Goal: Task Accomplishment & Management: Use online tool/utility

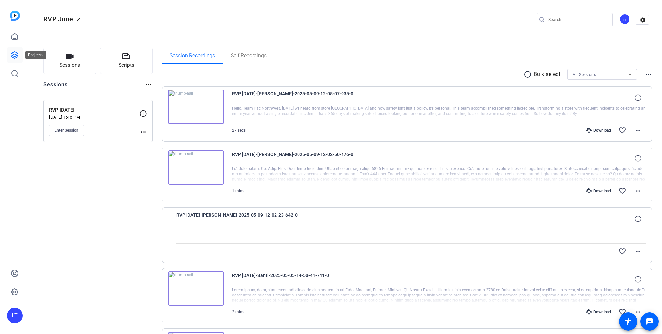
click at [14, 53] on icon at bounding box center [15, 55] width 8 height 8
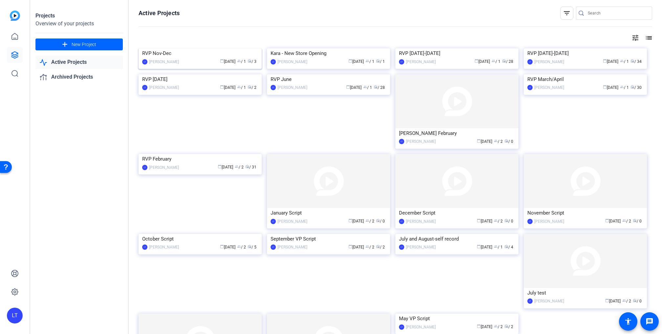
click at [151, 48] on img at bounding box center [200, 48] width 123 height 0
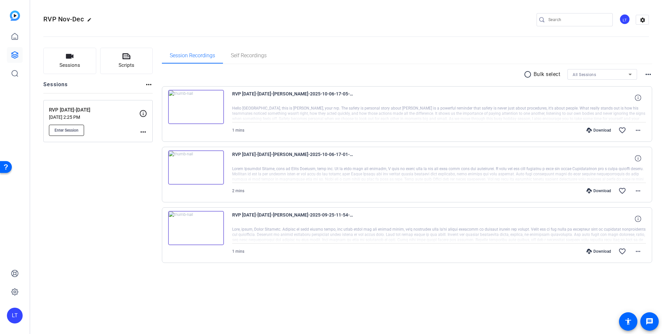
click at [69, 128] on span "Enter Session" at bounding box center [67, 129] width 24 height 5
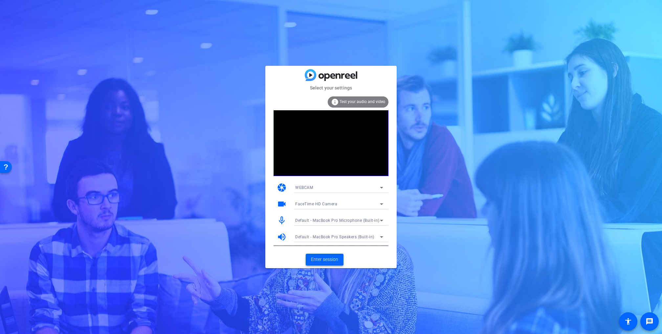
click at [327, 258] on span "Enter session" at bounding box center [324, 259] width 27 height 7
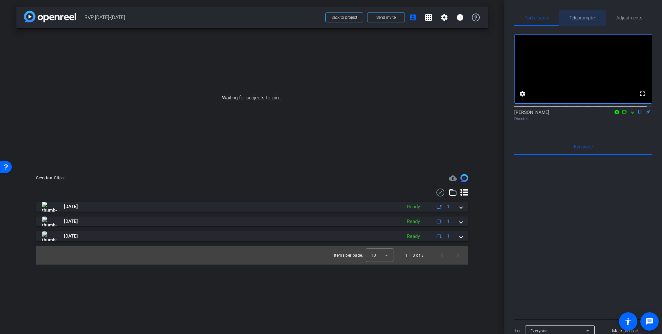
click at [578, 19] on span "Teleprompter" at bounding box center [583, 17] width 27 height 5
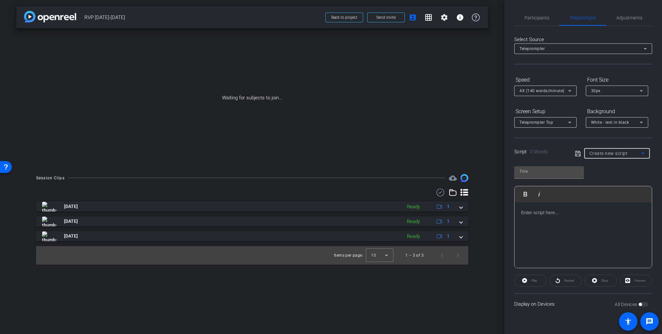
click at [599, 151] on span "Create new script" at bounding box center [609, 152] width 38 height 5
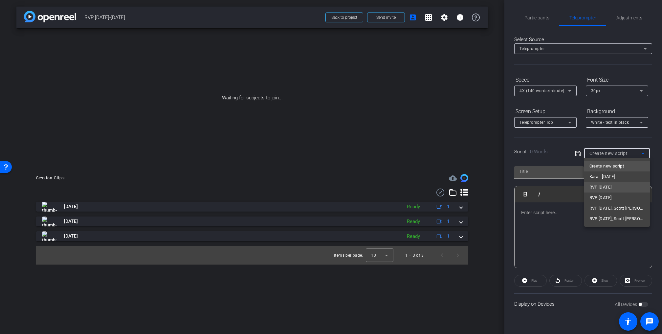
click at [604, 185] on span "RVP November 2025" at bounding box center [601, 187] width 22 height 8
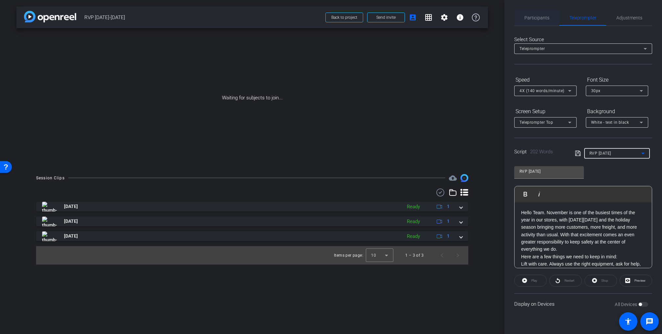
click at [535, 15] on span "Participants" at bounding box center [537, 17] width 25 height 5
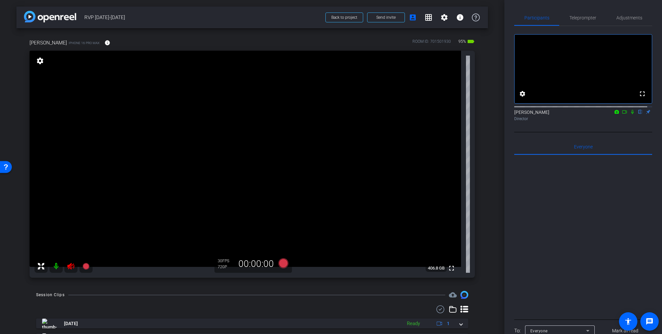
click at [68, 267] on icon at bounding box center [71, 266] width 8 height 8
click at [583, 17] on span "Teleprompter" at bounding box center [583, 17] width 27 height 5
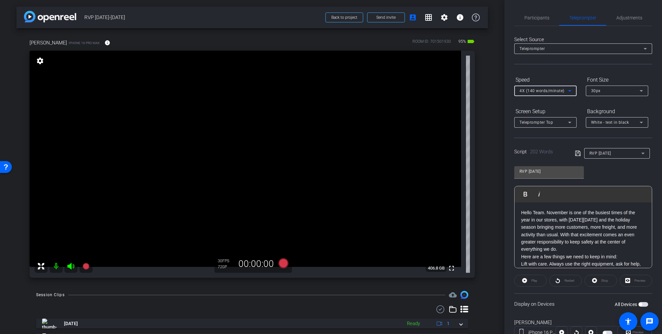
click at [541, 88] on div "4X (140 words/minute)" at bounding box center [544, 90] width 49 height 8
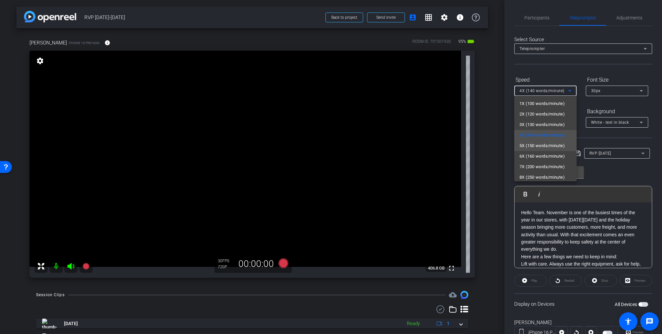
click at [537, 145] on span "5X (150 words/minute)" at bounding box center [542, 146] width 45 height 8
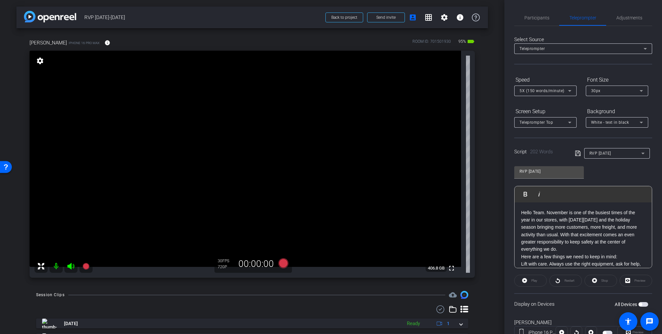
click at [642, 303] on span "button" at bounding box center [644, 304] width 10 height 5
click at [537, 279] on span "Play" at bounding box center [535, 280] width 6 height 4
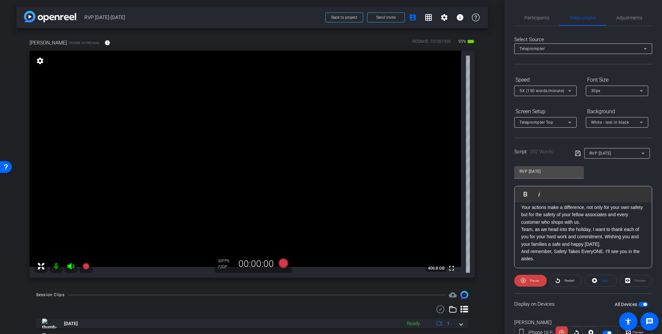
scroll to position [124, 0]
click at [602, 278] on span "Stop" at bounding box center [605, 280] width 7 height 4
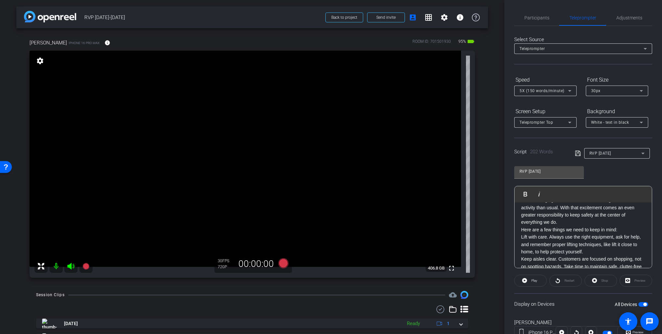
scroll to position [0, 0]
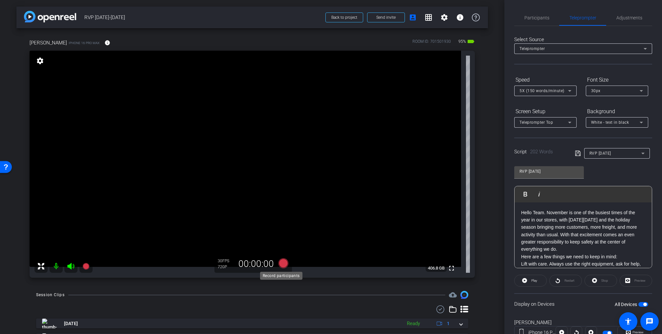
click at [282, 263] on icon at bounding box center [284, 263] width 10 height 10
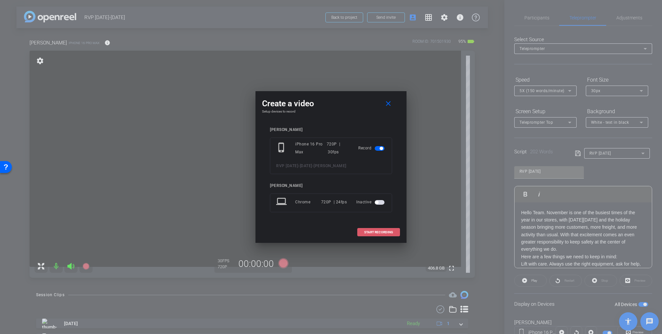
click at [384, 233] on span "START RECORDING" at bounding box center [378, 231] width 29 height 3
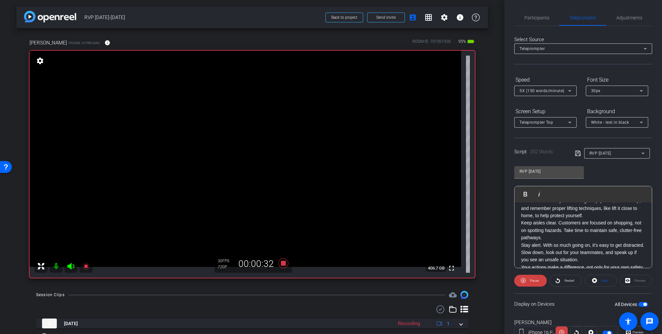
scroll to position [62, 0]
click at [538, 279] on span "Pause" at bounding box center [534, 280] width 9 height 4
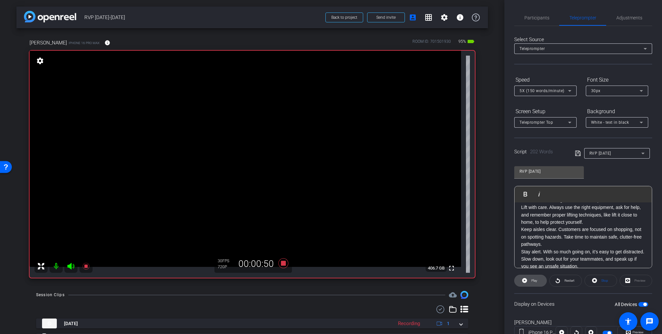
click at [535, 281] on span "Play" at bounding box center [535, 280] width 6 height 4
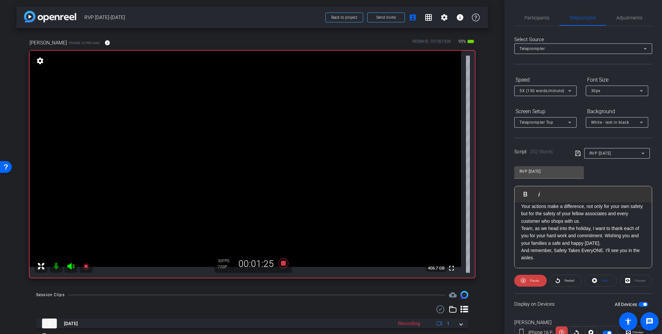
scroll to position [123, 0]
click at [279, 263] on icon at bounding box center [284, 263] width 10 height 10
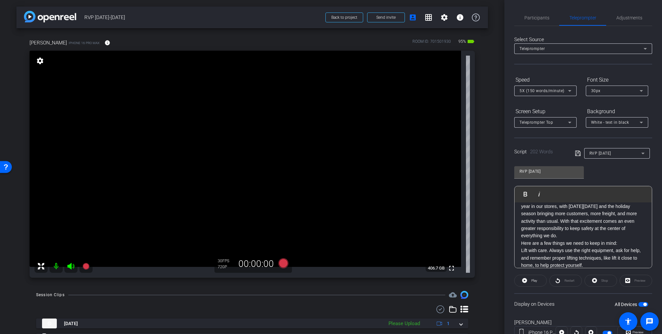
scroll to position [0, 0]
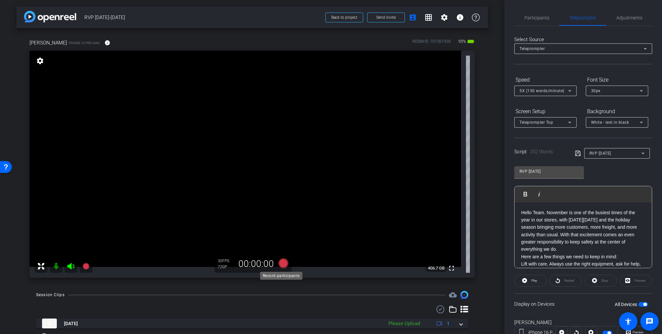
click at [282, 263] on icon at bounding box center [284, 263] width 10 height 10
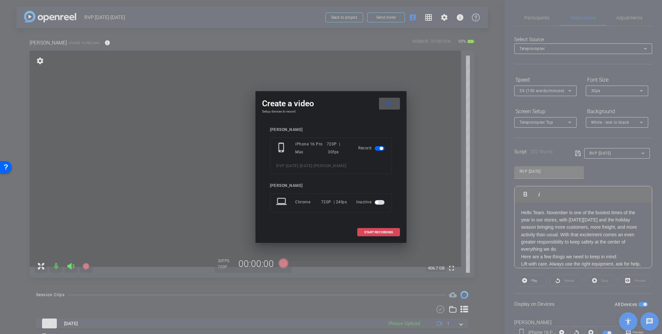
click at [377, 231] on span "START RECORDING" at bounding box center [378, 231] width 29 height 3
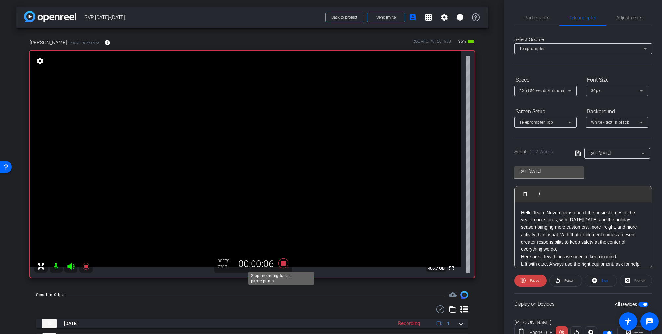
click at [283, 262] on icon at bounding box center [284, 263] width 10 height 10
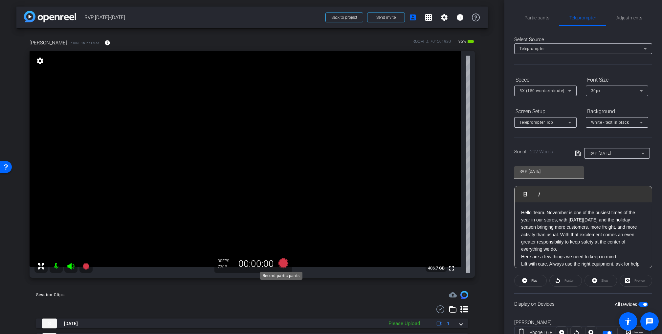
click at [281, 265] on icon at bounding box center [284, 263] width 10 height 10
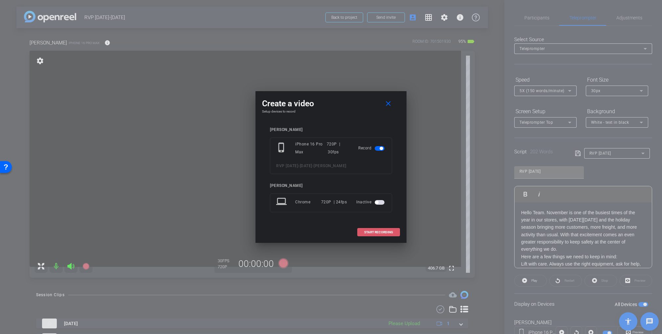
click at [380, 231] on span "START RECORDING" at bounding box center [378, 231] width 29 height 3
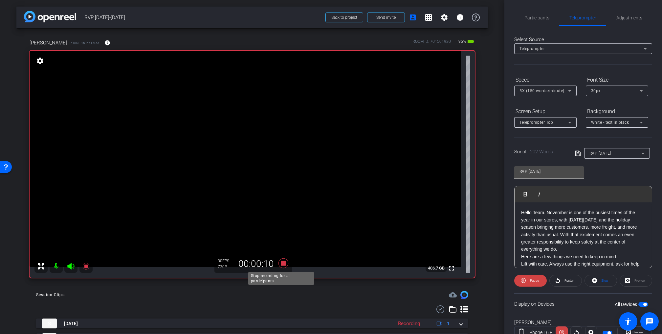
click at [282, 264] on icon at bounding box center [284, 263] width 10 height 10
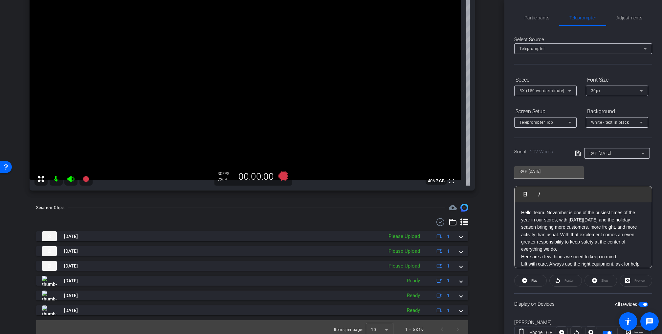
scroll to position [86, 0]
click at [599, 152] on span "RVP November 2025" at bounding box center [601, 153] width 22 height 5
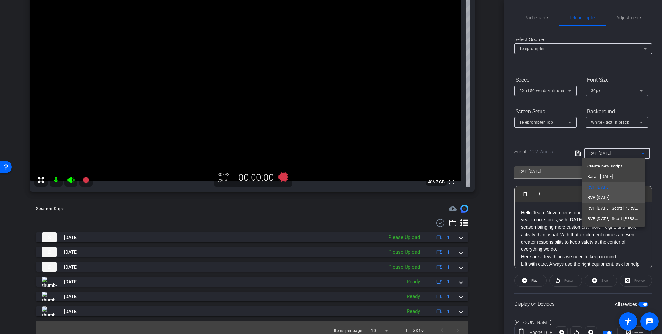
click at [603, 197] on span "RVP December 2025" at bounding box center [599, 198] width 22 height 8
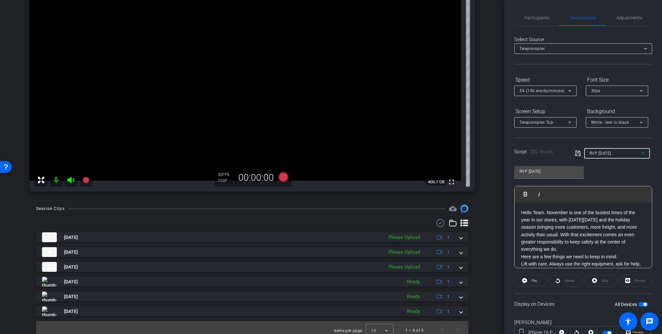
type input "RVP December 2025"
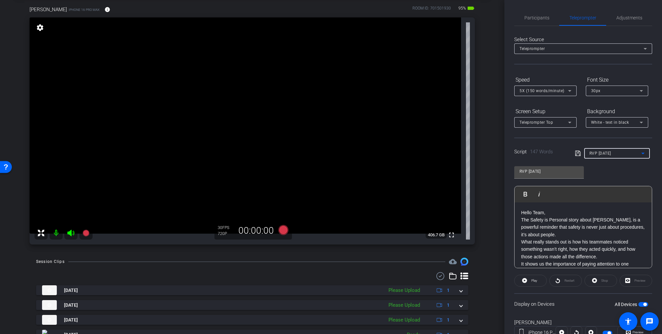
scroll to position [38, 0]
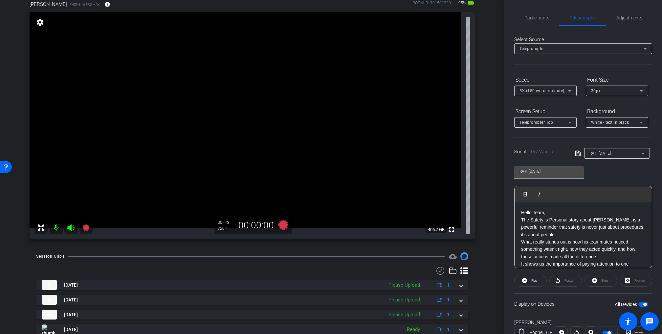
click at [520, 219] on div "Hello Team, The Safety is Personal story about Cameron, is a powerful reminder …" at bounding box center [583, 275] width 137 height 146
click at [639, 302] on span "button" at bounding box center [644, 304] width 10 height 5
click at [639, 302] on span "button" at bounding box center [640, 303] width 3 height 3
click at [520, 219] on div "Hello Team, The Safety is Personal story about Cameron, is a powerful reminder …" at bounding box center [583, 275] width 137 height 146
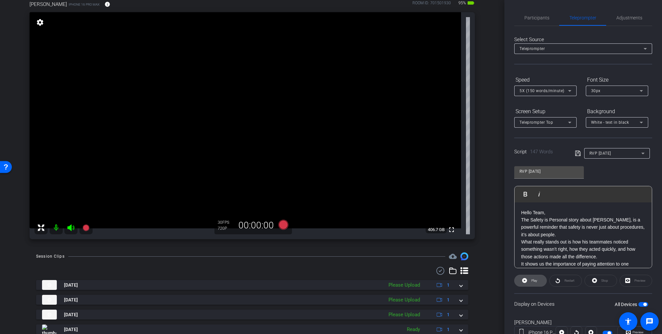
click at [532, 281] on span "Play" at bounding box center [535, 280] width 6 height 4
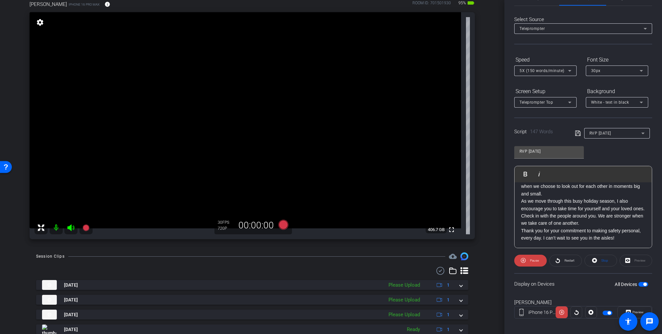
scroll to position [20, 0]
click at [603, 260] on span "Stop" at bounding box center [605, 261] width 7 height 4
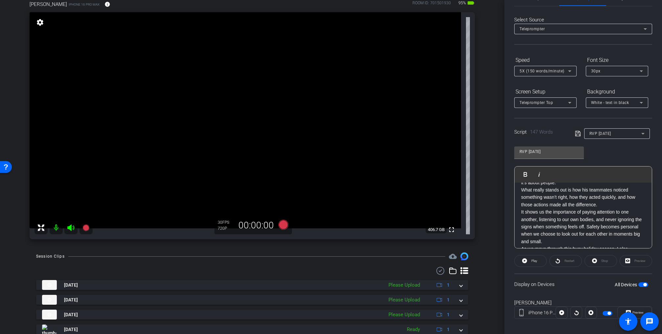
scroll to position [0, 0]
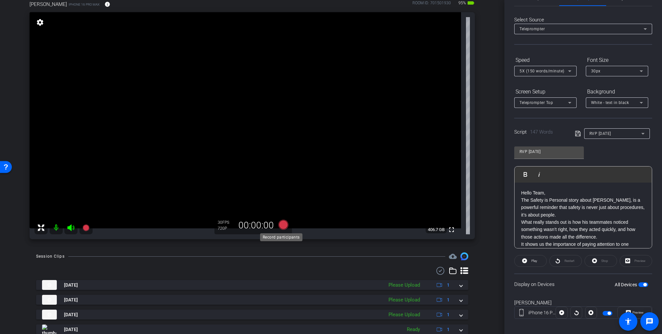
click at [282, 224] on icon at bounding box center [284, 224] width 10 height 10
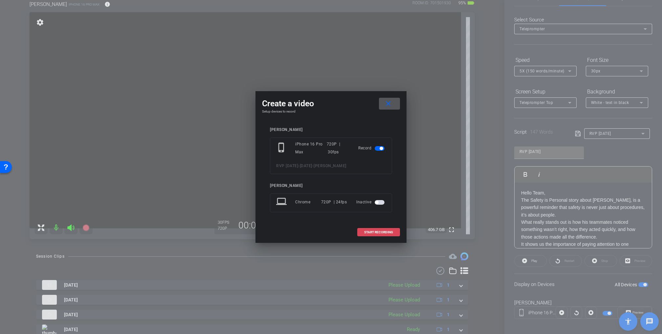
click at [371, 230] on span "START RECORDING" at bounding box center [378, 231] width 29 height 3
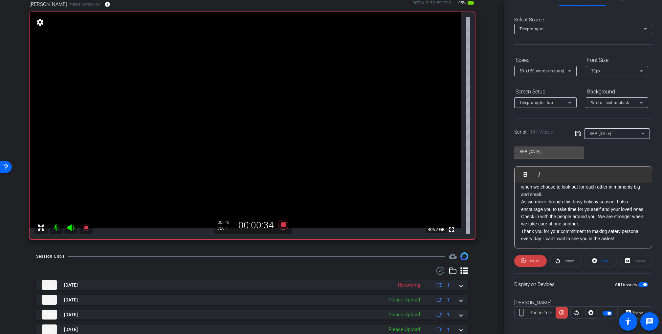
scroll to position [80, 0]
click at [285, 227] on icon at bounding box center [284, 224] width 10 height 10
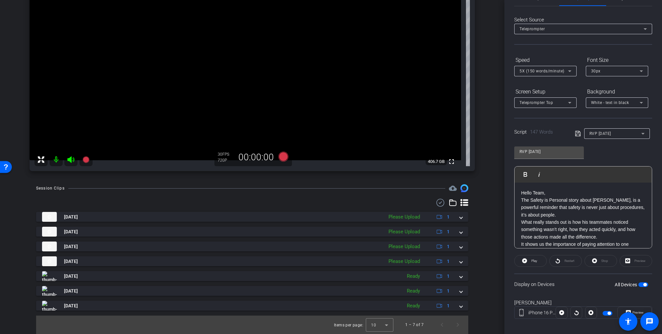
scroll to position [102, 0]
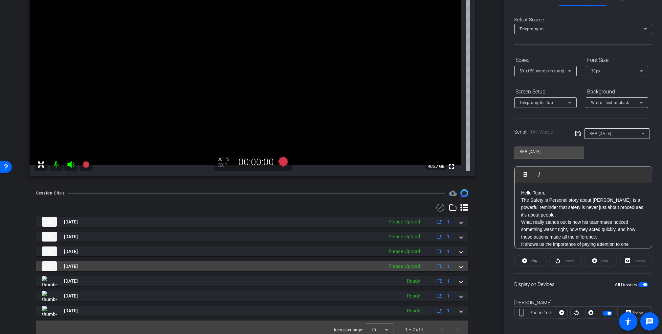
click at [406, 266] on div "Please Upload" at bounding box center [404, 266] width 38 height 8
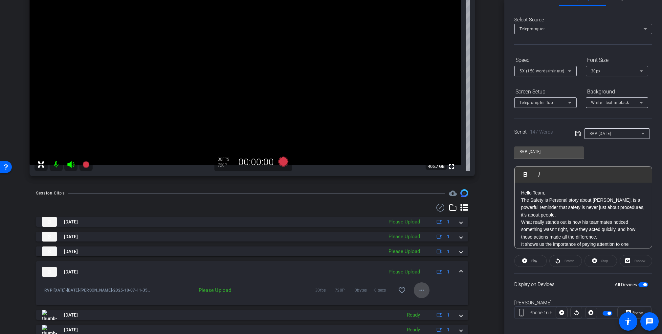
click at [418, 289] on mat-icon "more_horiz" at bounding box center [422, 290] width 8 height 8
click at [419, 304] on span "Upload" at bounding box center [428, 303] width 26 height 8
click at [71, 163] on icon at bounding box center [70, 164] width 7 height 7
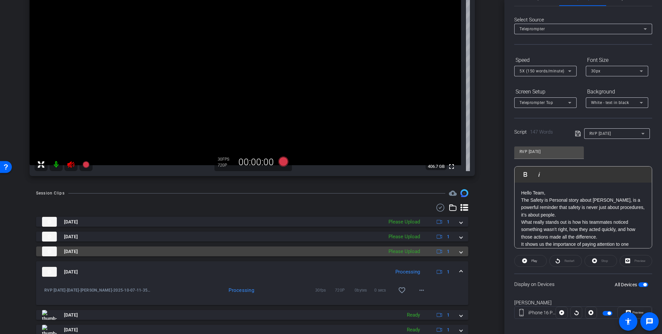
click at [401, 250] on div "Please Upload" at bounding box center [404, 251] width 38 height 8
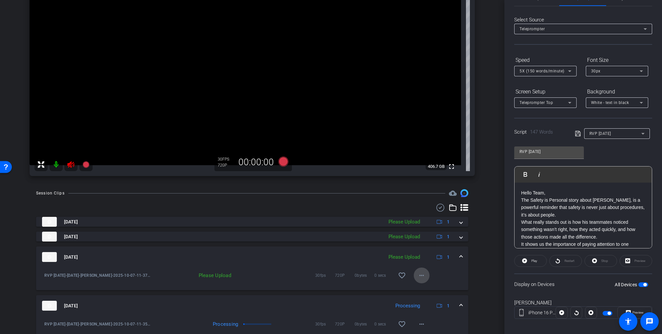
click at [419, 276] on mat-icon "more_horiz" at bounding box center [422, 275] width 8 height 8
click at [420, 288] on span "Upload" at bounding box center [428, 289] width 26 height 8
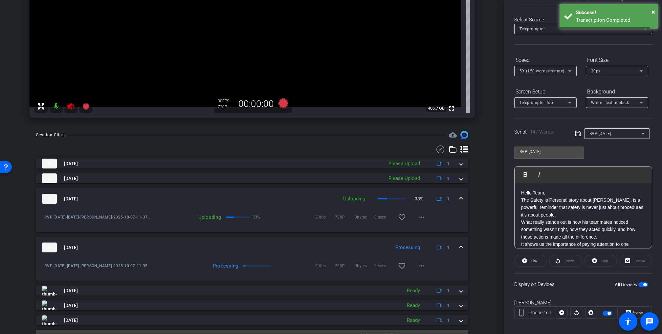
scroll to position [158, 0]
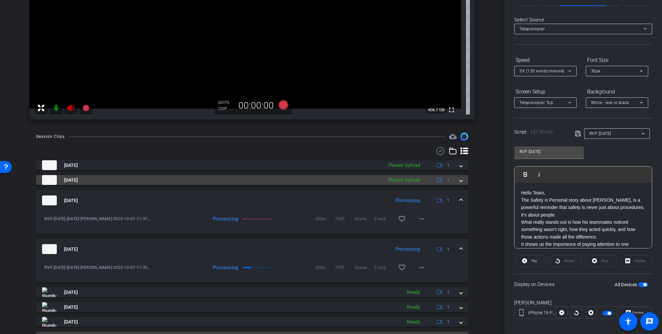
click at [412, 178] on div "Please Upload" at bounding box center [404, 180] width 38 height 8
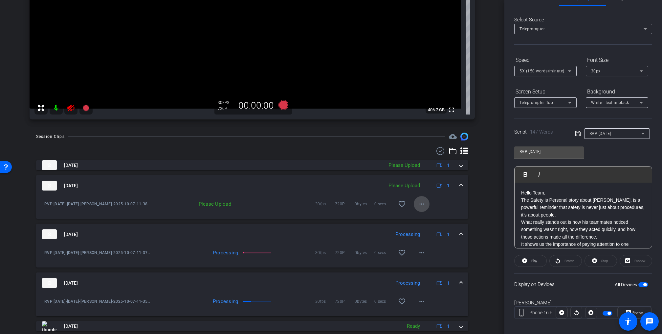
click at [418, 202] on mat-icon "more_horiz" at bounding box center [422, 204] width 8 height 8
click at [421, 217] on span "Upload" at bounding box center [428, 217] width 26 height 8
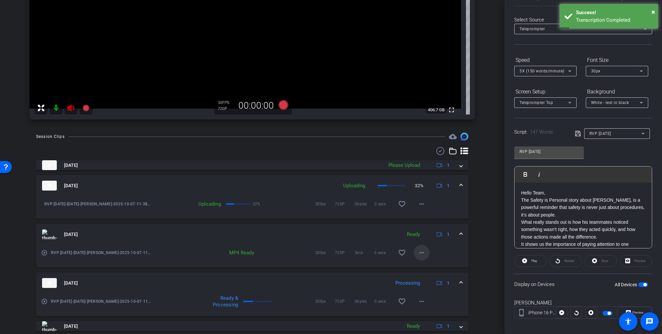
click at [418, 252] on mat-icon "more_horiz" at bounding box center [422, 252] width 8 height 8
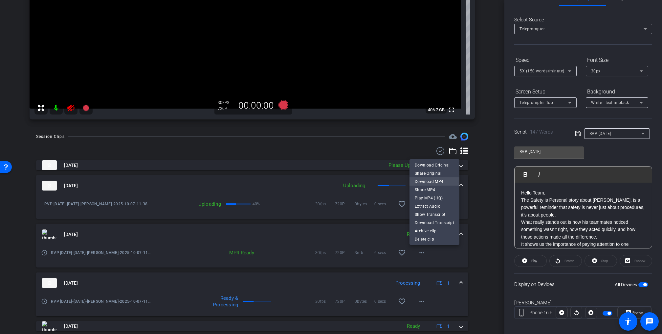
click at [432, 180] on span "Download MP4" at bounding box center [434, 181] width 39 height 8
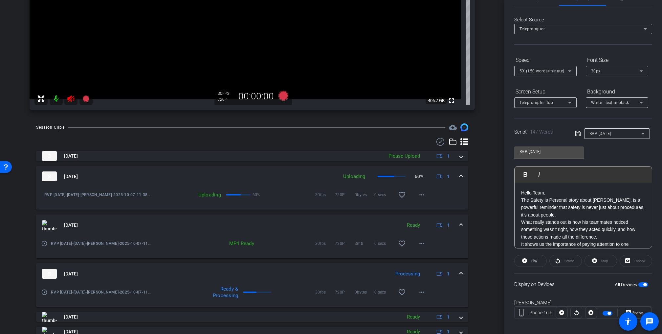
scroll to position [170, 0]
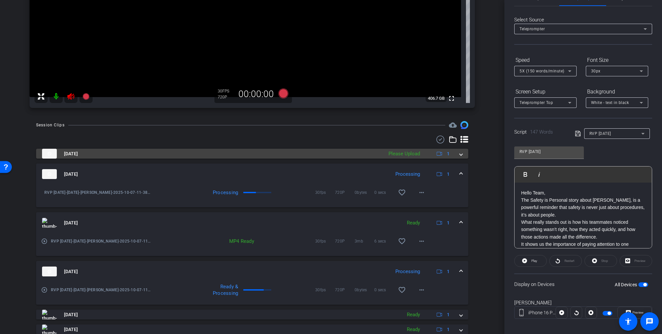
click at [411, 154] on div "Please Upload" at bounding box center [404, 154] width 38 height 8
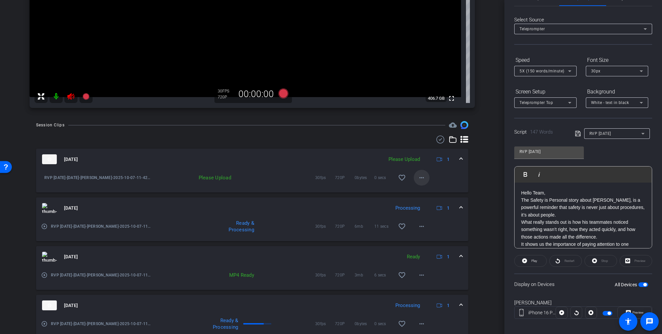
click at [418, 174] on mat-icon "more_horiz" at bounding box center [422, 177] width 8 height 8
click at [421, 193] on span "Upload" at bounding box center [428, 191] width 26 height 8
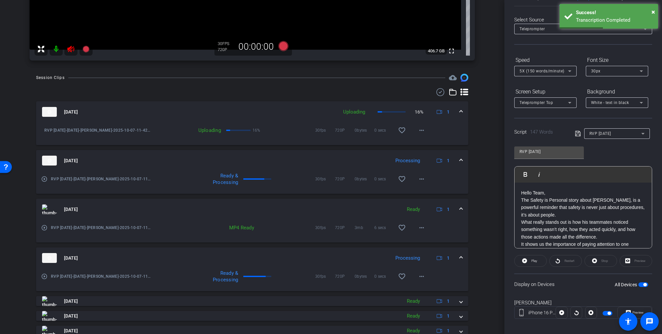
scroll to position [216, 0]
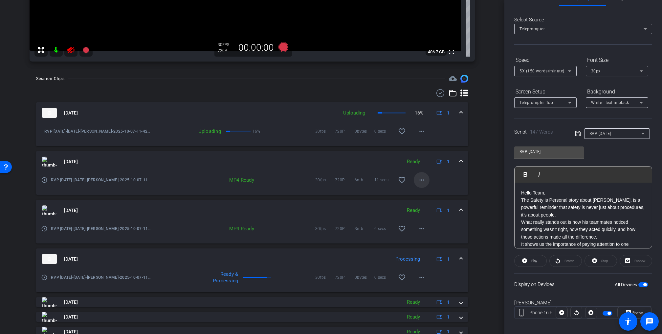
click at [418, 179] on mat-icon "more_horiz" at bounding box center [422, 180] width 8 height 8
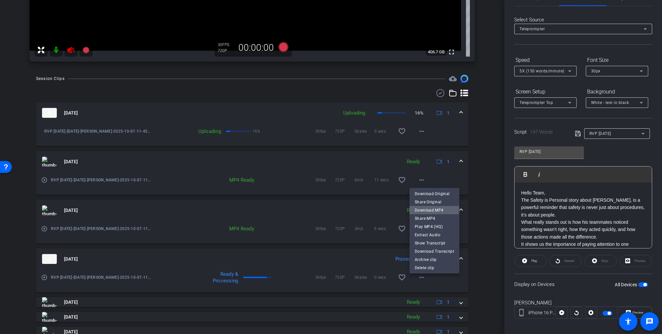
click at [423, 209] on span "Download MP4" at bounding box center [434, 210] width 39 height 8
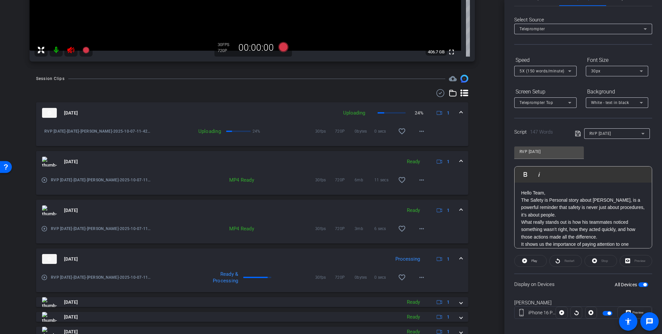
click at [486, 242] on div "arrow_back RVP Nov-Dec 2025 Back to project Send invite account_box grid_on set…" at bounding box center [252, 167] width 505 height 334
click at [418, 277] on mat-icon "more_horiz" at bounding box center [422, 277] width 8 height 8
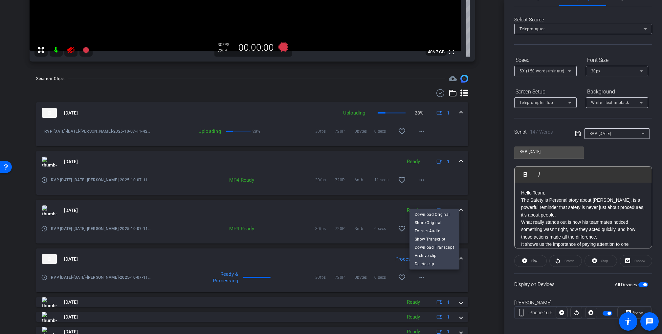
click at [482, 256] on div at bounding box center [331, 167] width 662 height 334
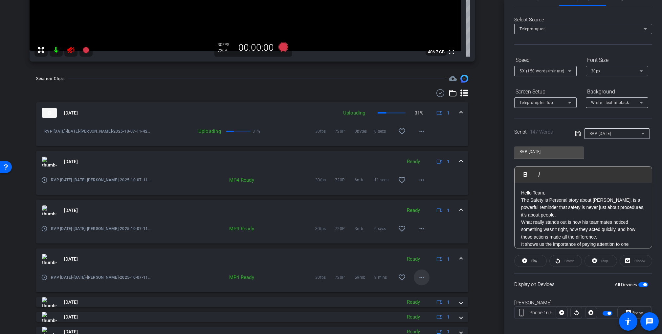
click at [418, 276] on mat-icon "more_horiz" at bounding box center [422, 277] width 8 height 8
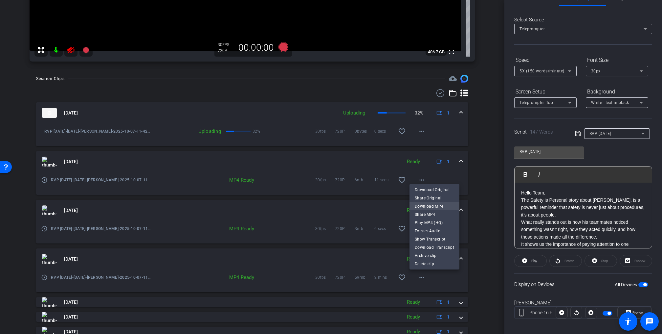
click at [431, 204] on span "Download MP4" at bounding box center [434, 206] width 39 height 8
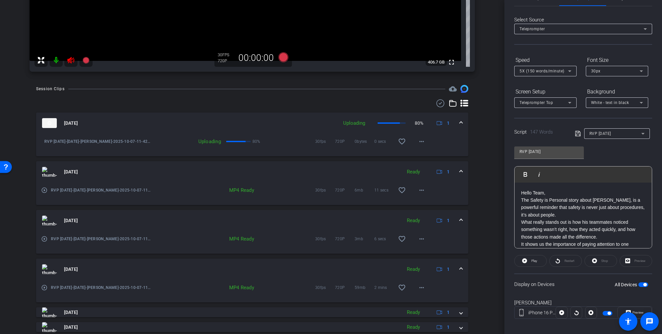
scroll to position [204, 0]
click at [460, 269] on span at bounding box center [461, 270] width 3 height 7
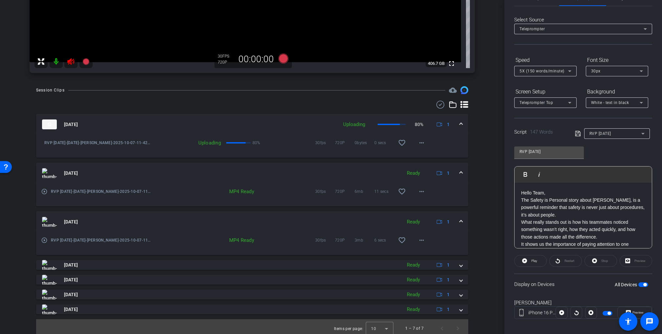
click at [458, 222] on mat-expansion-panel-header "Oct 7, 2025 Ready 1" at bounding box center [252, 221] width 432 height 21
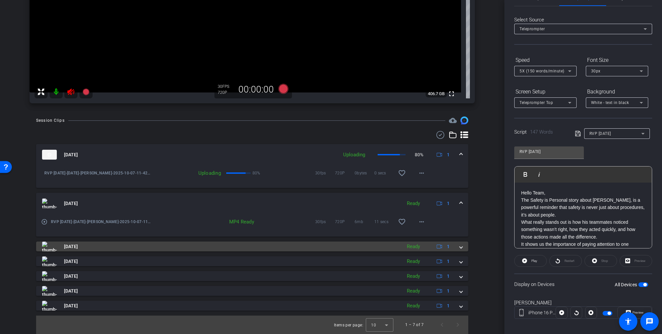
scroll to position [174, 0]
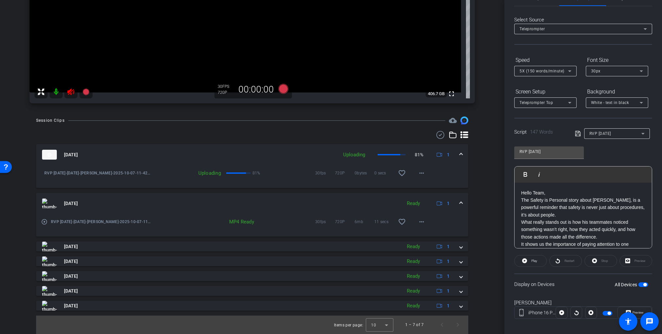
click at [460, 203] on span at bounding box center [461, 203] width 3 height 7
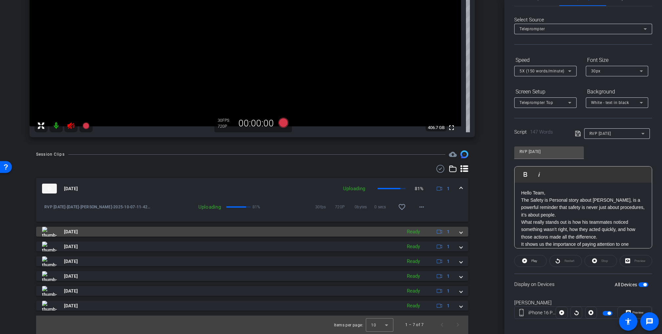
scroll to position [140, 0]
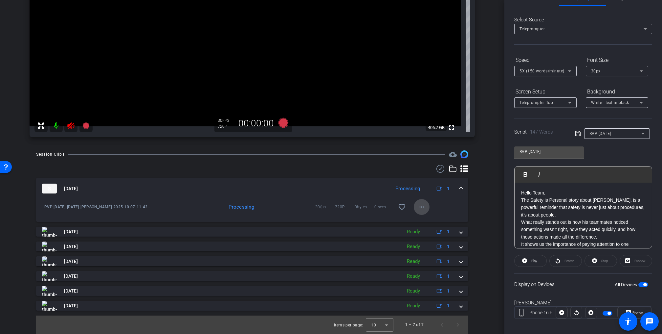
click at [418, 206] on mat-icon "more_horiz" at bounding box center [422, 207] width 8 height 8
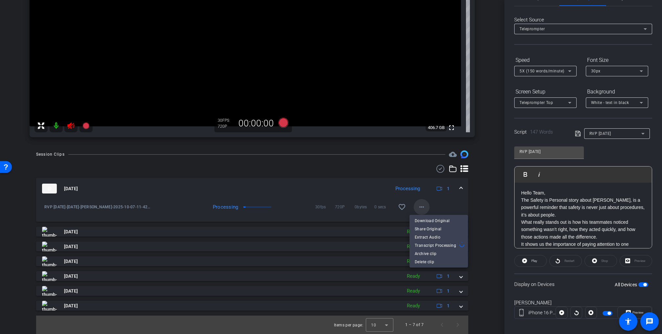
click at [418, 206] on div at bounding box center [331, 167] width 662 height 334
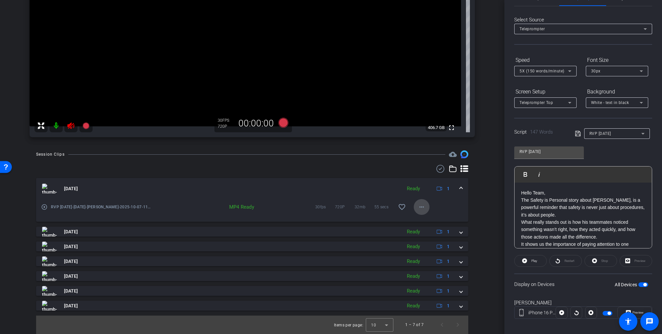
click at [418, 206] on mat-icon "more_horiz" at bounding box center [422, 207] width 8 height 8
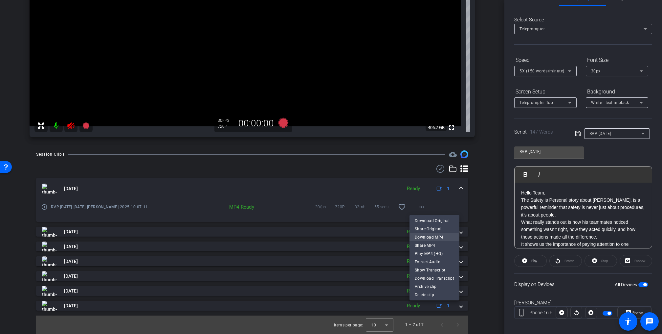
click at [425, 237] on span "Download MP4" at bounding box center [434, 237] width 39 height 8
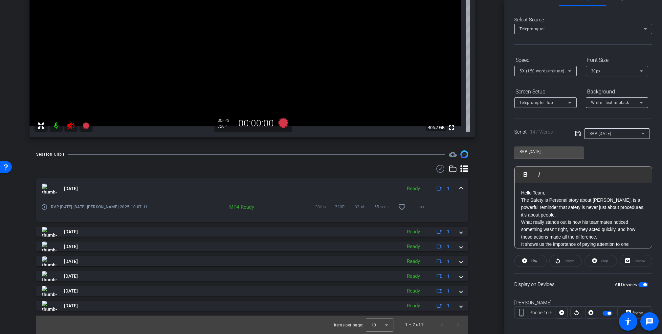
click at [72, 126] on icon at bounding box center [71, 126] width 8 height 8
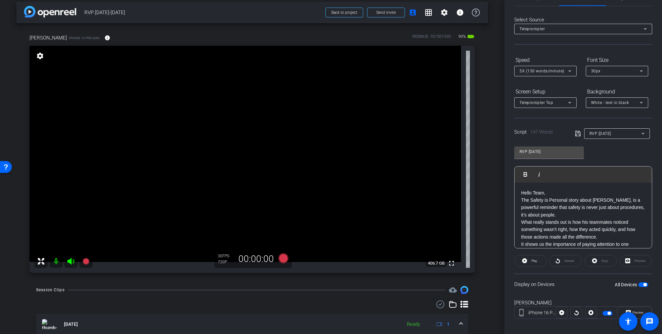
scroll to position [0, 0]
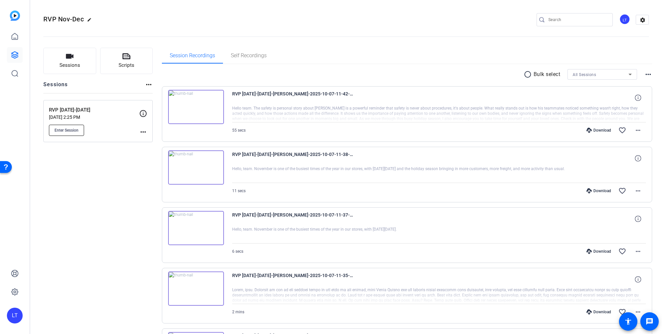
click at [61, 128] on span "Enter Session" at bounding box center [67, 129] width 24 height 5
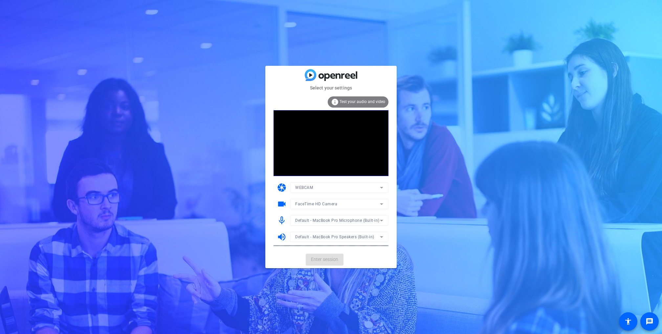
click at [323, 258] on mat-card-actions "Enter session" at bounding box center [330, 259] width 131 height 17
click at [323, 258] on span "Enter session" at bounding box center [324, 259] width 27 height 7
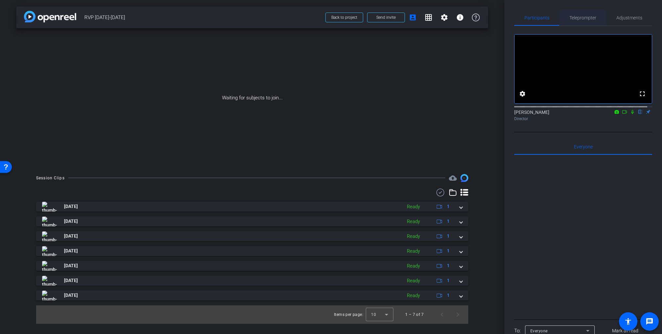
click at [577, 21] on span "Teleprompter" at bounding box center [583, 18] width 27 height 16
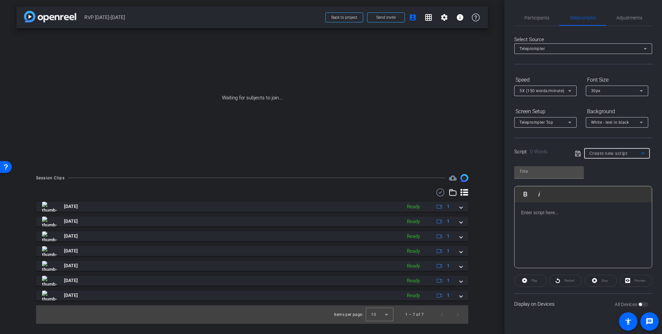
click at [601, 150] on span "Create new script" at bounding box center [609, 152] width 38 height 5
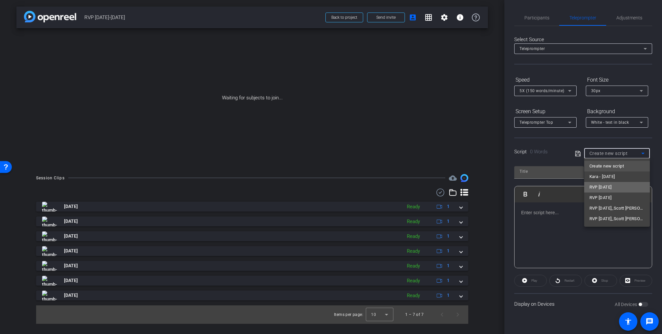
click at [604, 187] on span "RVP November 2025" at bounding box center [601, 187] width 22 height 8
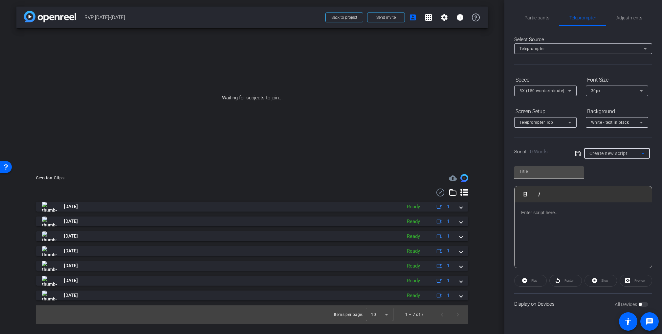
type input "RVP November 2025"
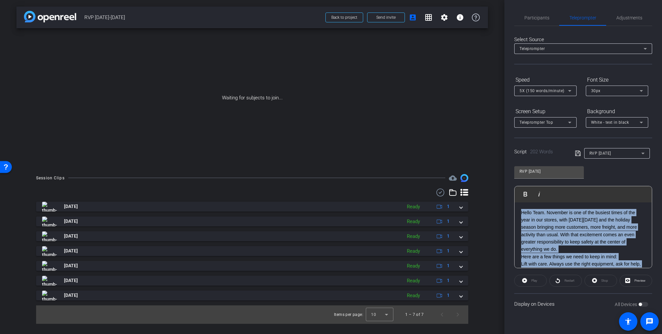
scroll to position [124, 0]
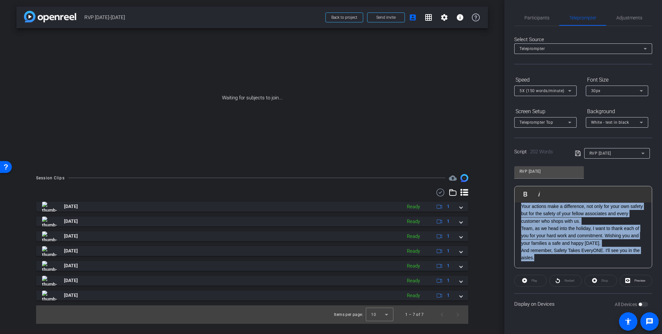
drag, startPoint x: 520, startPoint y: 211, endPoint x: 565, endPoint y: 295, distance: 94.7
click at [565, 295] on openreel-capture-teleprompter "Speed 5X (150 words/minute) Font Size 30px Screen Setup Teleprompter Top Backgr…" at bounding box center [584, 194] width 138 height 240
copy div "Hello Team. November is one of the busiest times of the year in our stores, wit…"
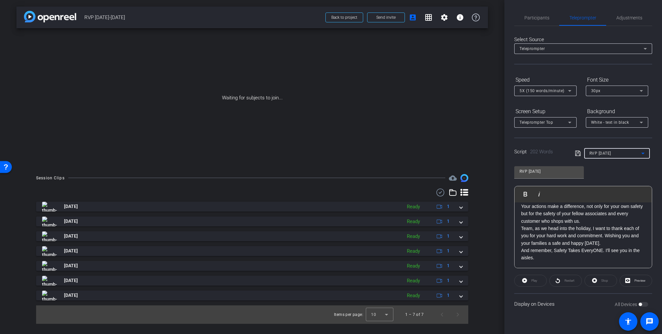
click at [604, 156] on div "RVP November 2025" at bounding box center [616, 153] width 52 height 8
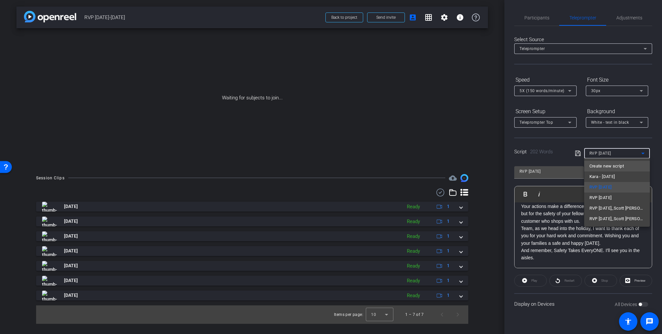
click at [604, 168] on span "Create new script" at bounding box center [607, 166] width 35 height 8
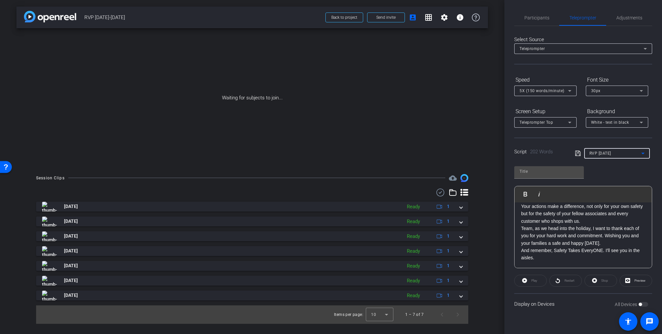
scroll to position [0, 0]
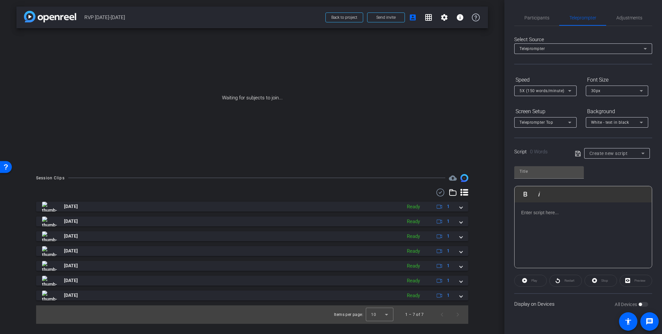
click at [534, 209] on p at bounding box center [583, 212] width 124 height 7
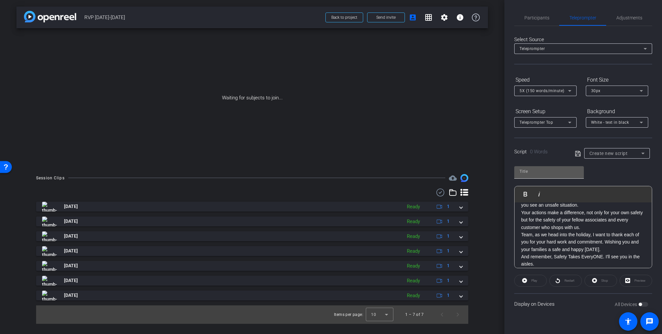
click at [530, 169] on input "text" at bounding box center [549, 171] width 59 height 8
click at [524, 173] on input "KAra nov 2025" at bounding box center [549, 171] width 59 height 8
click at [552, 172] on input "Kara nov 2025" at bounding box center [549, 171] width 59 height 8
click at [531, 172] on input "Kara nov 2025" at bounding box center [549, 171] width 59 height 8
click at [528, 171] on input "Kara Nov 2025" at bounding box center [549, 171] width 59 height 8
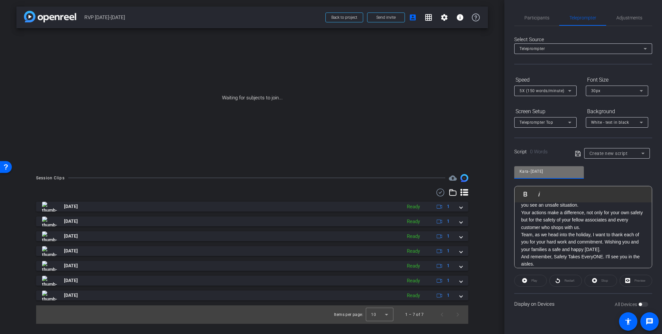
click at [548, 241] on p "Team, as we head into the holiday, I want to thank each of you for your hard wo…" at bounding box center [583, 242] width 124 height 22
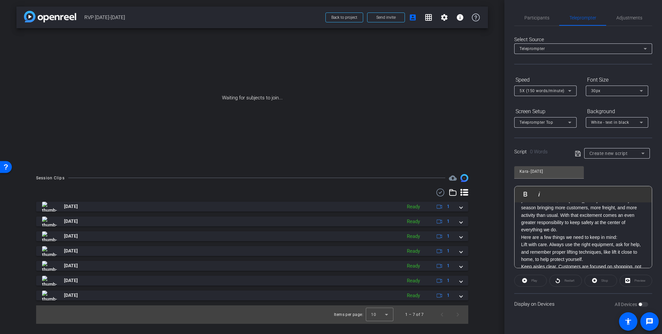
scroll to position [0, 0]
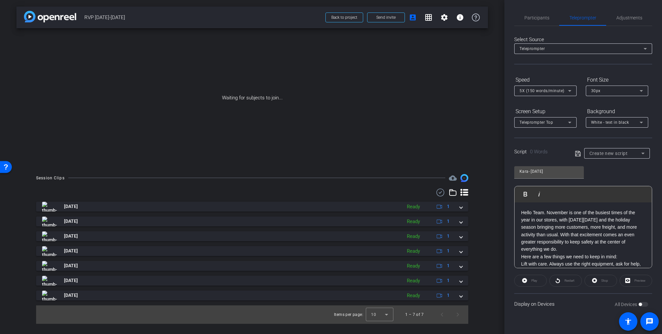
click at [578, 152] on icon at bounding box center [578, 154] width 6 height 8
click at [542, 225] on p "Hello Team. November is one of the busiest times of the year in our stores, wit…" at bounding box center [583, 231] width 124 height 44
click at [579, 154] on icon at bounding box center [578, 154] width 6 height 8
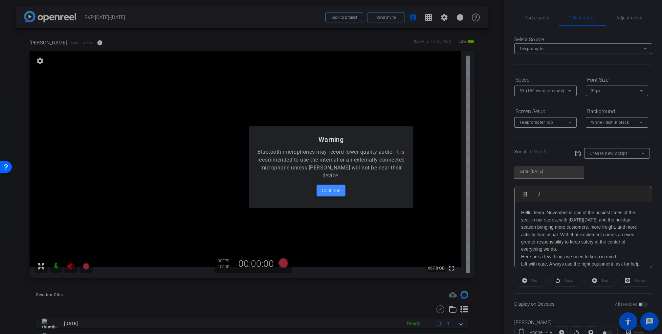
click at [331, 187] on span "Continue" at bounding box center [331, 190] width 18 height 8
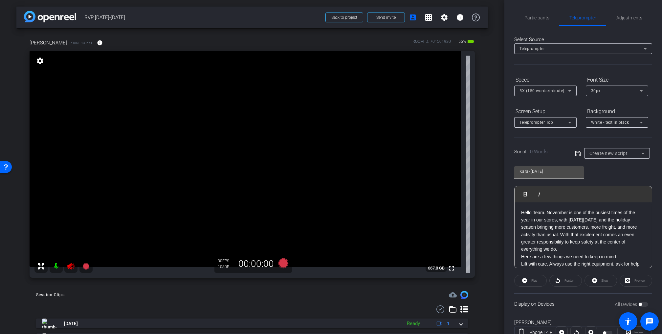
click at [70, 263] on icon at bounding box center [71, 266] width 8 height 8
click at [539, 16] on span "Participants" at bounding box center [537, 17] width 25 height 5
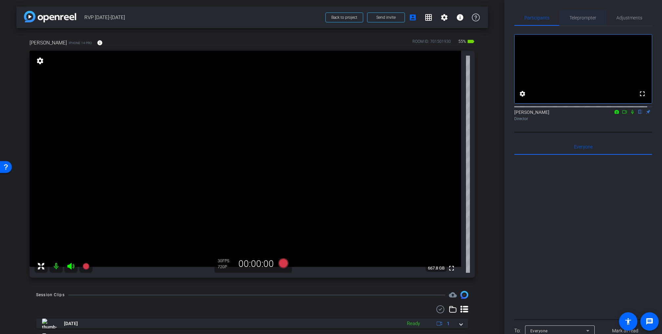
click at [583, 15] on span "Teleprompter" at bounding box center [583, 17] width 27 height 5
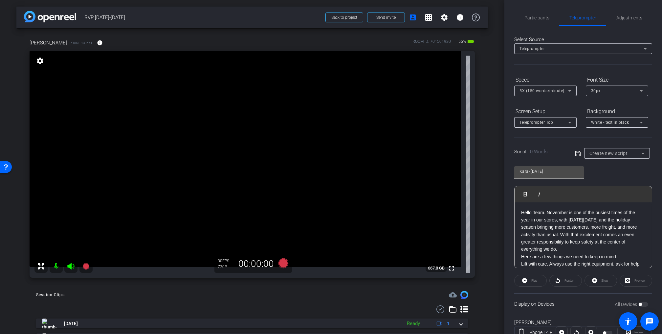
click at [640, 304] on div "All Devices" at bounding box center [632, 304] width 34 height 7
click at [642, 303] on div "All Devices" at bounding box center [632, 304] width 34 height 7
click at [640, 303] on div "All Devices" at bounding box center [632, 304] width 34 height 7
click at [594, 253] on p "Here are a few things we need to keep in mind:" at bounding box center [583, 256] width 124 height 7
click at [599, 153] on span "Create new script" at bounding box center [609, 152] width 38 height 5
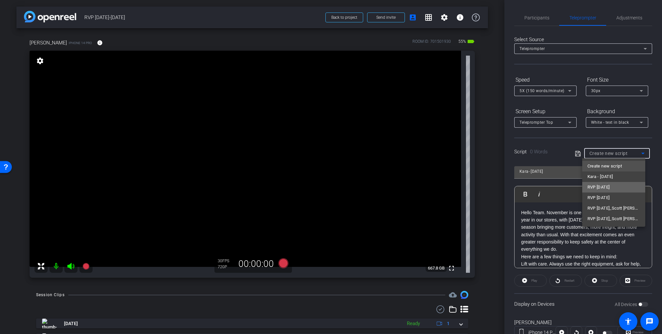
click at [598, 186] on span "RVP November 2025" at bounding box center [599, 187] width 22 height 8
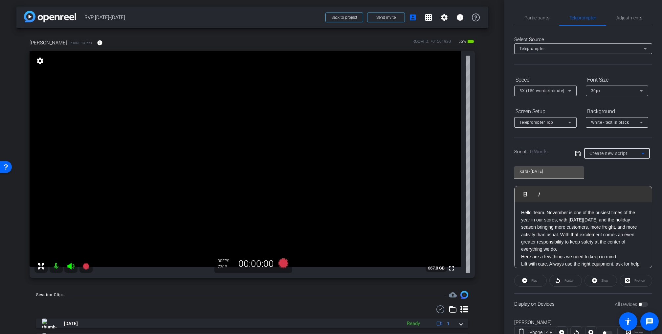
type input "RVP November 2025"
click at [641, 303] on span "button" at bounding box center [644, 304] width 10 height 5
click at [547, 212] on p "Hello Team. November is one of the busiest times of the year in our stores, wit…" at bounding box center [583, 231] width 124 height 44
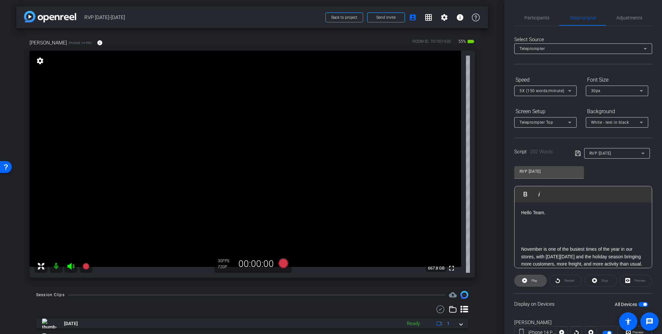
click at [536, 278] on span "Play" at bounding box center [535, 280] width 6 height 4
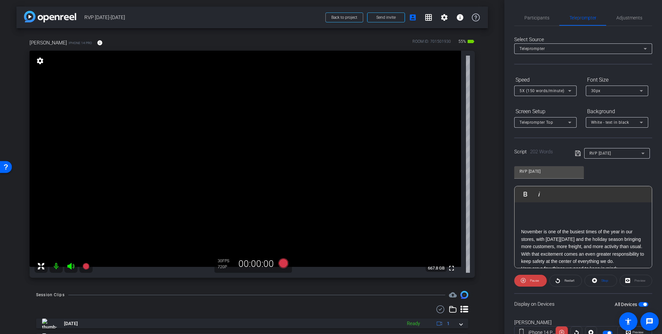
scroll to position [18, 0]
click at [530, 223] on p at bounding box center [583, 223] width 124 height 7
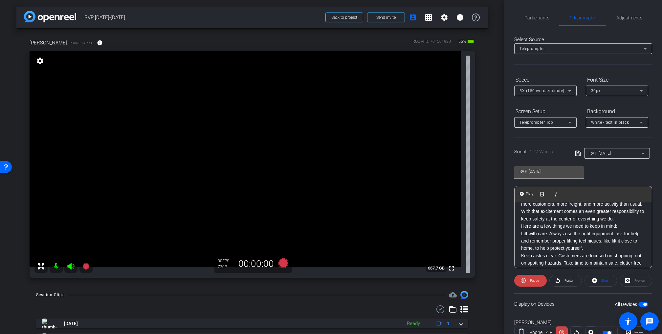
scroll to position [39, 0]
click at [566, 220] on p "November is one of the busiest times of the year in our stores, with Black Frid…" at bounding box center [583, 202] width 124 height 37
click at [533, 276] on span "Pause" at bounding box center [534, 280] width 11 height 9
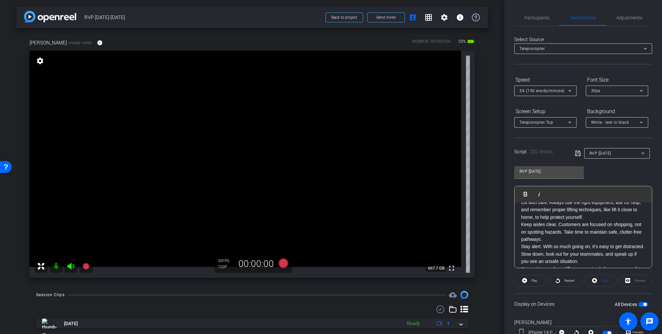
click at [572, 242] on p "Keep aisles clear. Customers are focused on shopping, not on spotting hazards. …" at bounding box center [583, 231] width 124 height 22
click at [617, 214] on p "Stay alert. With so much going on, it’s easy to get distracted. Slow down, look…" at bounding box center [583, 203] width 124 height 22
click at [601, 224] on p "Your actions make a difference, not only for your own safety but for the safety…" at bounding box center [583, 213] width 124 height 22
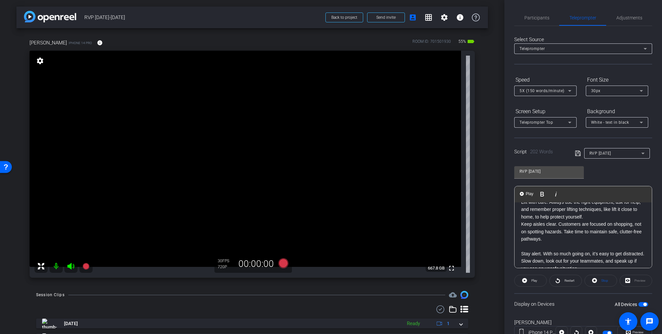
scroll to position [69, 0]
click at [605, 228] on p "Lift with care. Always use the right equipment, ask for help, and remember prop…" at bounding box center [583, 217] width 124 height 22
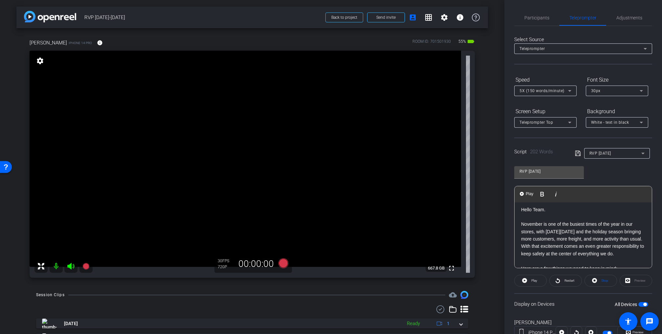
scroll to position [0, 0]
drag, startPoint x: 551, startPoint y: 212, endPoint x: 534, endPoint y: 211, distance: 17.4
click at [534, 211] on p "Hello Team." at bounding box center [583, 212] width 124 height 7
click at [538, 216] on p at bounding box center [583, 219] width 124 height 7
click at [281, 261] on icon at bounding box center [284, 263] width 10 height 10
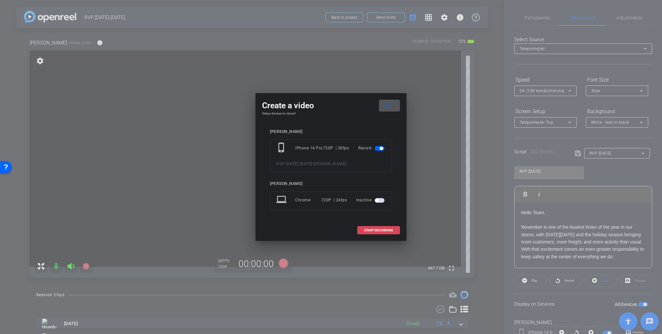
click at [372, 228] on span "START RECORDING" at bounding box center [378, 229] width 29 height 3
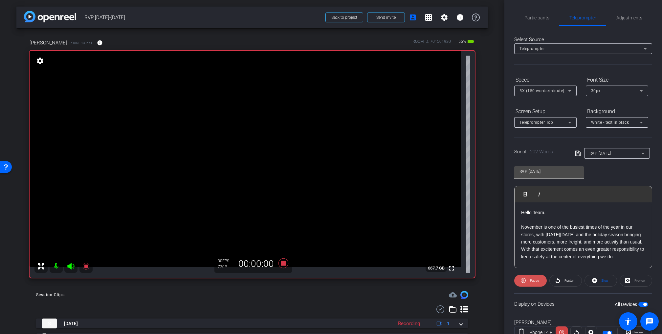
click at [535, 278] on span "Pause" at bounding box center [534, 280] width 9 height 4
click at [284, 264] on icon at bounding box center [284, 263] width 16 height 12
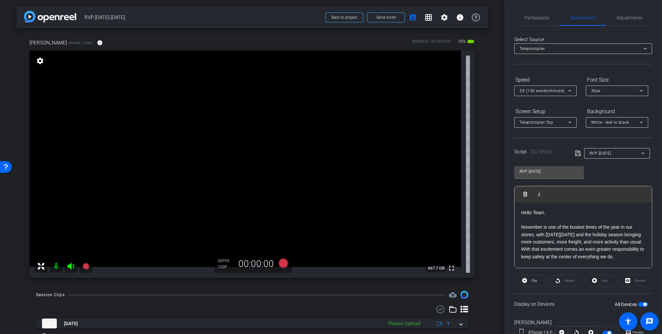
click at [639, 303] on span "button" at bounding box center [644, 304] width 10 height 5
click at [639, 303] on span "button" at bounding box center [640, 303] width 3 height 3
click at [282, 262] on icon at bounding box center [284, 263] width 10 height 10
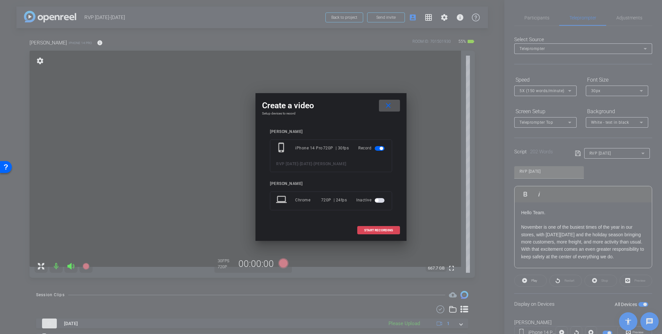
click at [364, 226] on span at bounding box center [379, 230] width 42 height 16
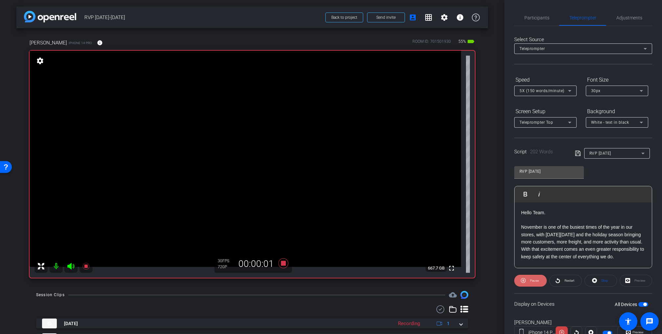
click at [534, 279] on span "Pause" at bounding box center [534, 280] width 9 height 4
click at [534, 279] on span "Play" at bounding box center [535, 280] width 6 height 4
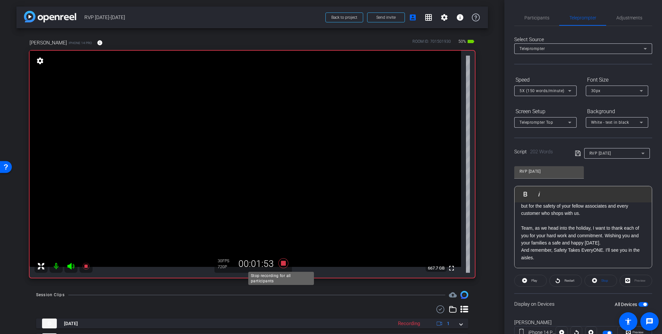
click at [282, 263] on icon at bounding box center [284, 263] width 10 height 10
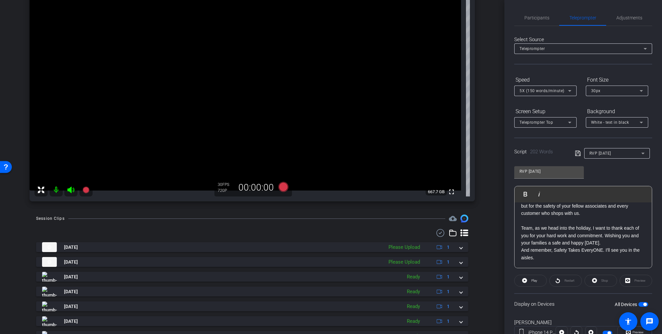
scroll to position [91, 0]
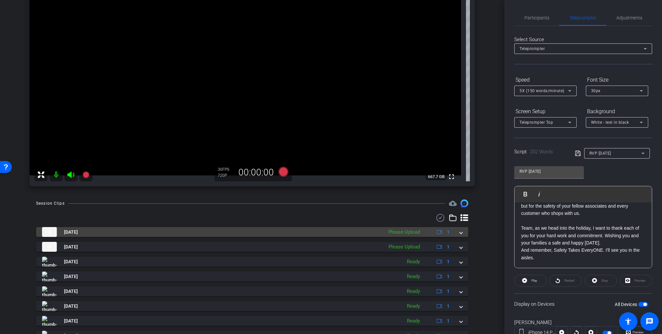
click at [405, 231] on div "Please Upload" at bounding box center [404, 232] width 38 height 8
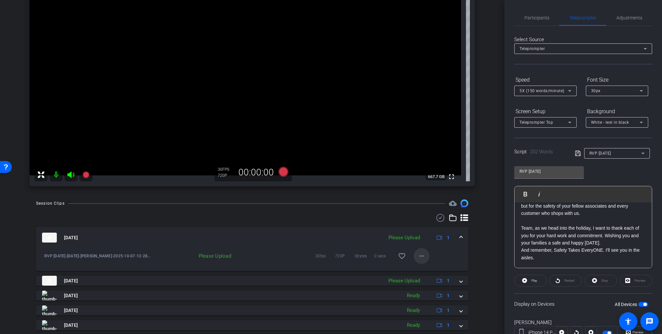
click at [418, 255] on mat-icon "more_horiz" at bounding box center [422, 256] width 8 height 8
click at [422, 268] on span "Upload" at bounding box center [428, 269] width 26 height 8
click at [71, 173] on icon at bounding box center [70, 174] width 7 height 7
click at [71, 174] on icon at bounding box center [70, 174] width 7 height 7
click at [71, 172] on icon at bounding box center [70, 174] width 7 height 7
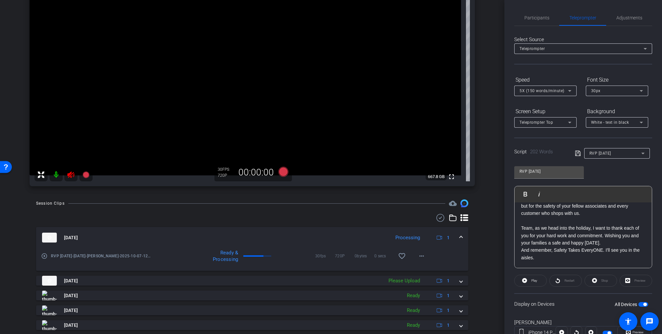
click at [69, 174] on icon at bounding box center [70, 174] width 7 height 7
click at [70, 173] on icon at bounding box center [70, 174] width 7 height 7
click at [483, 240] on div "Session Clips cloud_upload Oct 7, 2025 Processing 1 play_circle_outline RVP Nov…" at bounding box center [252, 305] width 472 height 213
click at [419, 255] on mat-icon "more_horiz" at bounding box center [422, 256] width 8 height 8
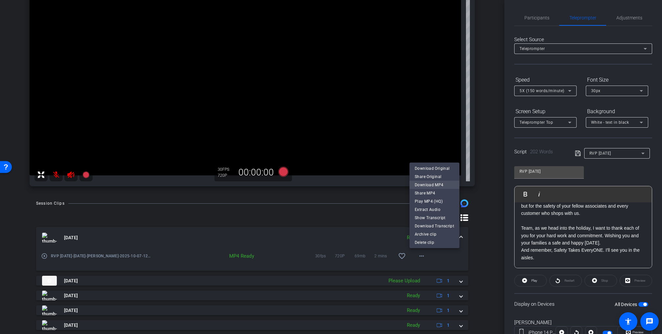
click at [428, 182] on span "Download MP4" at bounding box center [434, 184] width 39 height 8
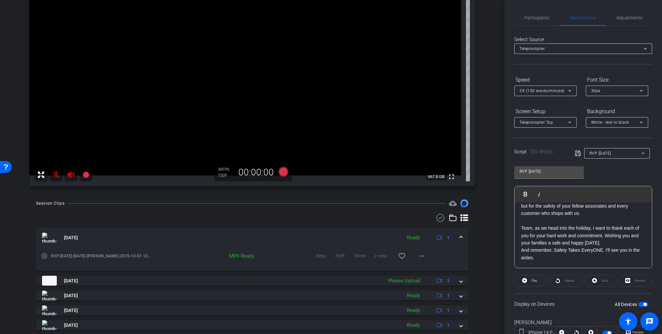
click at [72, 173] on icon at bounding box center [71, 175] width 8 height 8
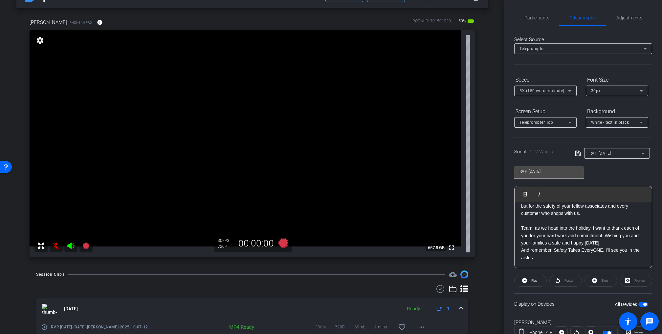
scroll to position [20, 0]
